Goal: Information Seeking & Learning: Learn about a topic

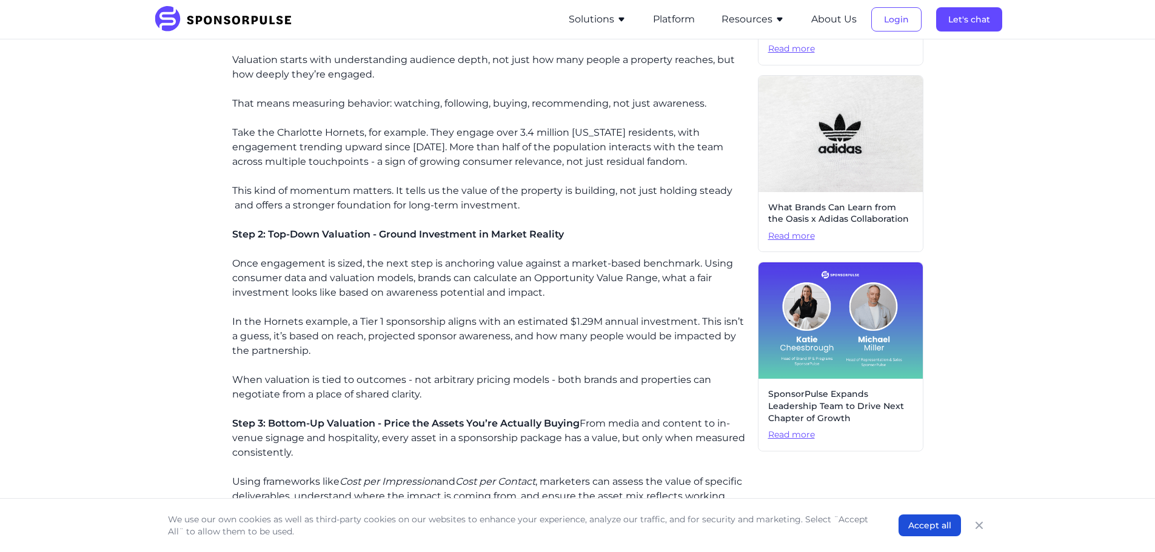
scroll to position [606, 0]
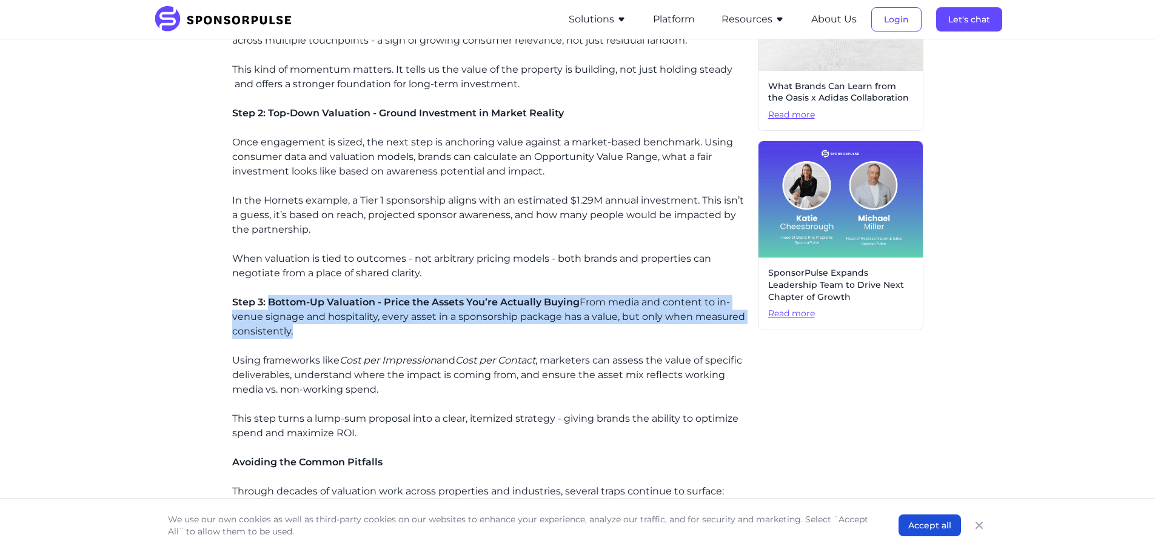
drag, startPoint x: 268, startPoint y: 302, endPoint x: 293, endPoint y: 330, distance: 37.4
click at [293, 330] on p "Step 3: Bottom-Up Valuation - Price the Assets You’re Actually Buying From medi…" at bounding box center [490, 317] width 516 height 44
copy p "Bottom-Up Valuation - Price the Assets You’re Actually Buying From media and co…"
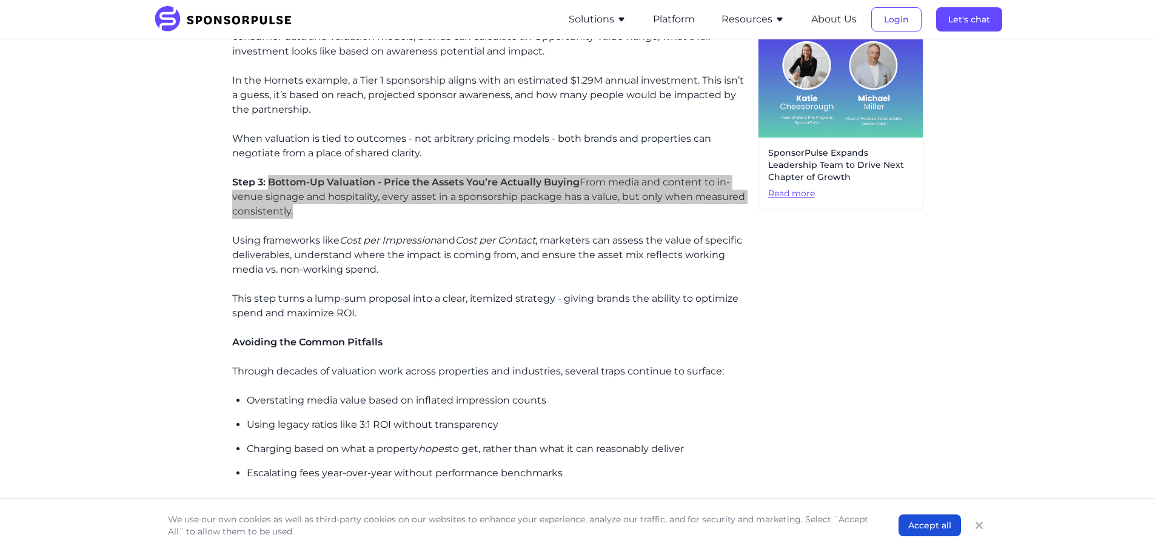
scroll to position [727, 0]
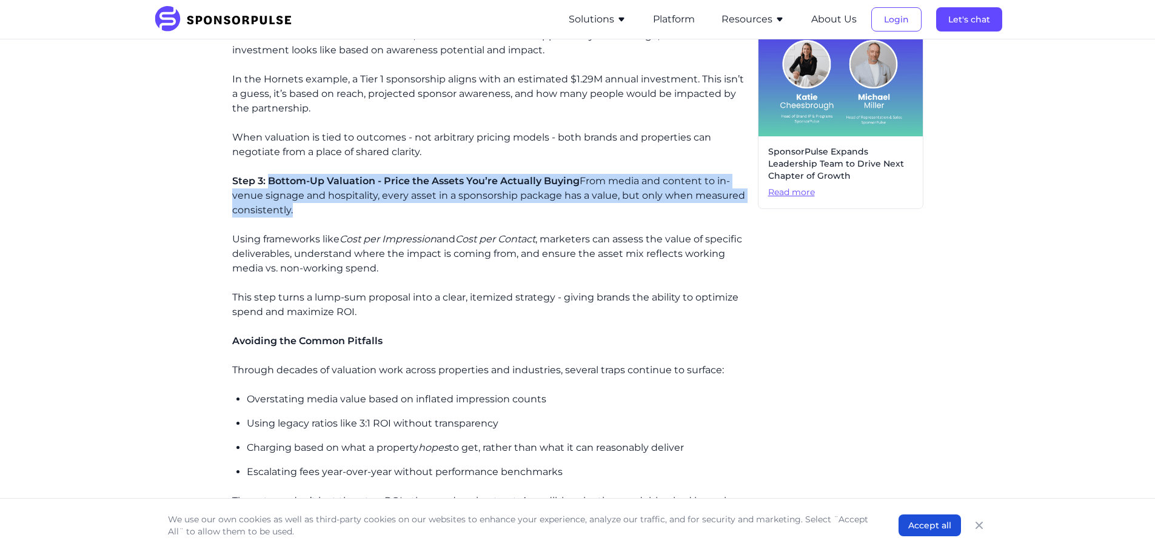
click at [328, 187] on p "Step 3: Bottom-Up Valuation - Price the Assets You’re Actually Buying From medi…" at bounding box center [490, 196] width 516 height 44
drag, startPoint x: 232, startPoint y: 180, endPoint x: 292, endPoint y: 208, distance: 66.2
click at [292, 208] on p "Step 3: Bottom-Up Valuation - Price the Assets You’re Actually Buying From medi…" at bounding box center [490, 196] width 516 height 44
copy p "Step 3: Bottom-Up Valuation - Price the Assets You’re Actually Buying From medi…"
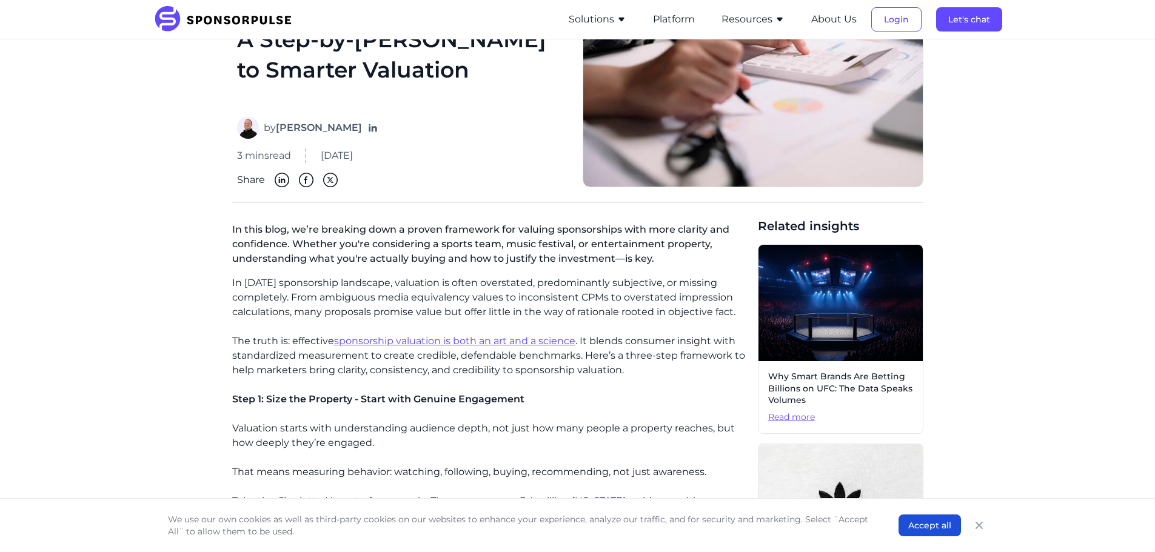
scroll to position [0, 0]
